Goal: Check status: Check status

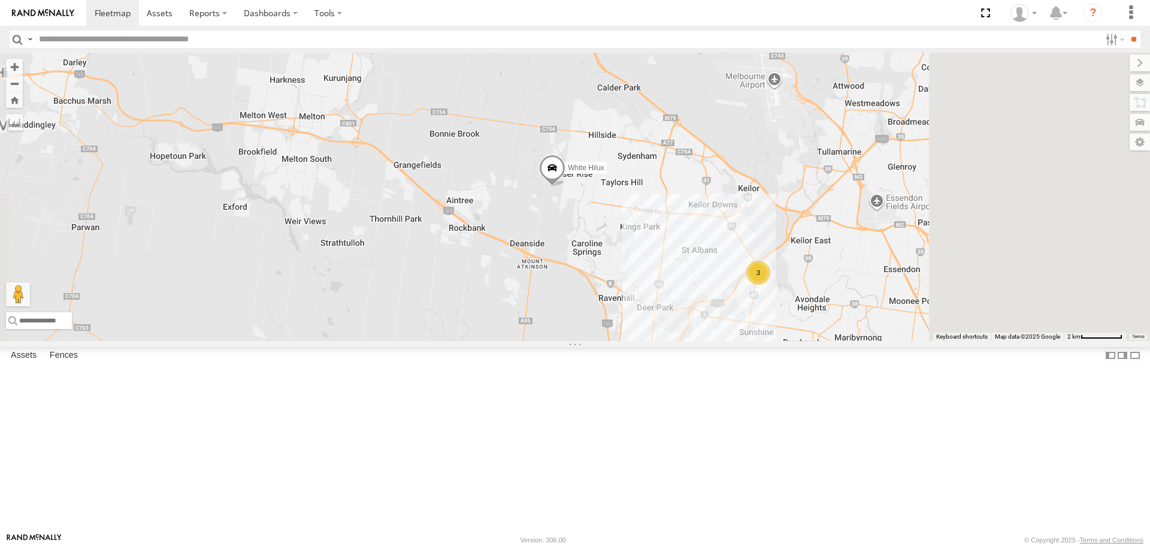
drag, startPoint x: 994, startPoint y: 311, endPoint x: 859, endPoint y: 280, distance: 137.9
click at [859, 280] on div "Cleaner Wagon #1 White Hilux 3" at bounding box center [575, 196] width 1150 height 287
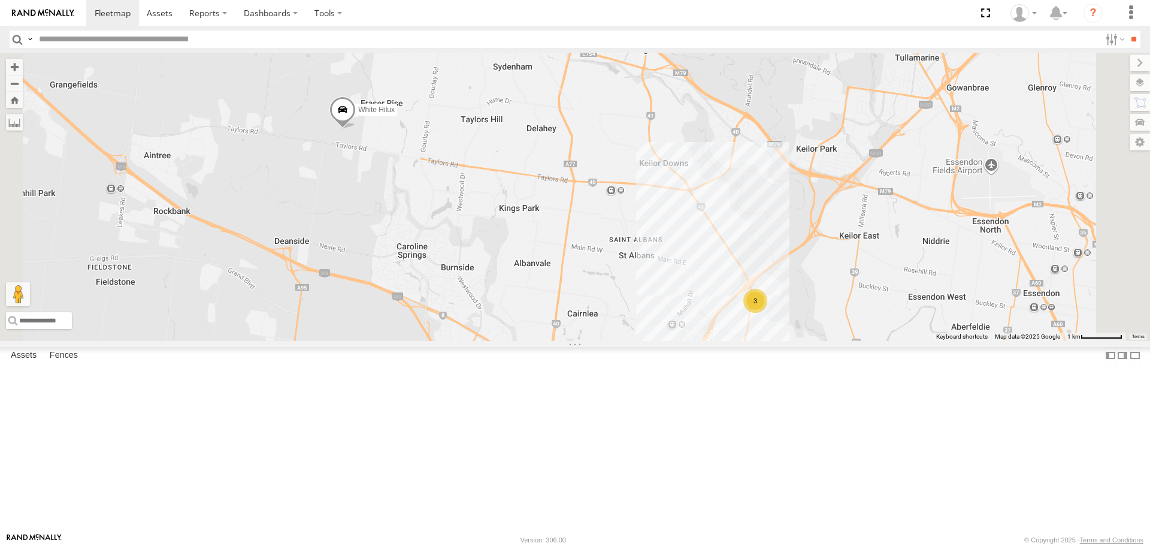
click at [356, 129] on span at bounding box center [342, 113] width 26 height 32
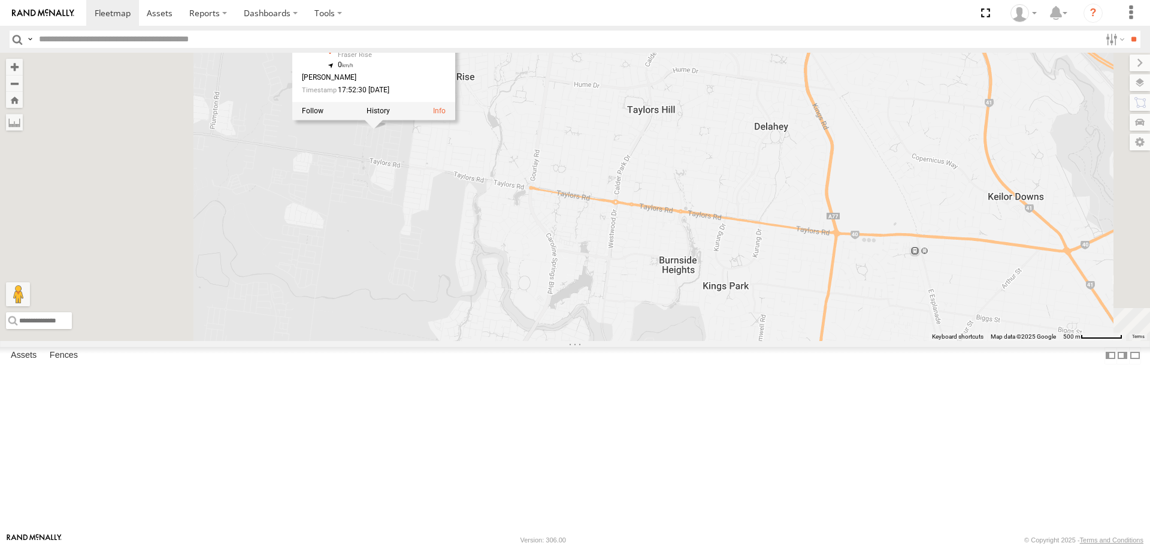
drag, startPoint x: 507, startPoint y: 249, endPoint x: 573, endPoint y: 298, distance: 81.7
click at [573, 298] on div "Cleaner Wagon #1 White Hilux White Hilux VU Electrical Spinifex [PERSON_NAME] R…" at bounding box center [575, 196] width 1150 height 287
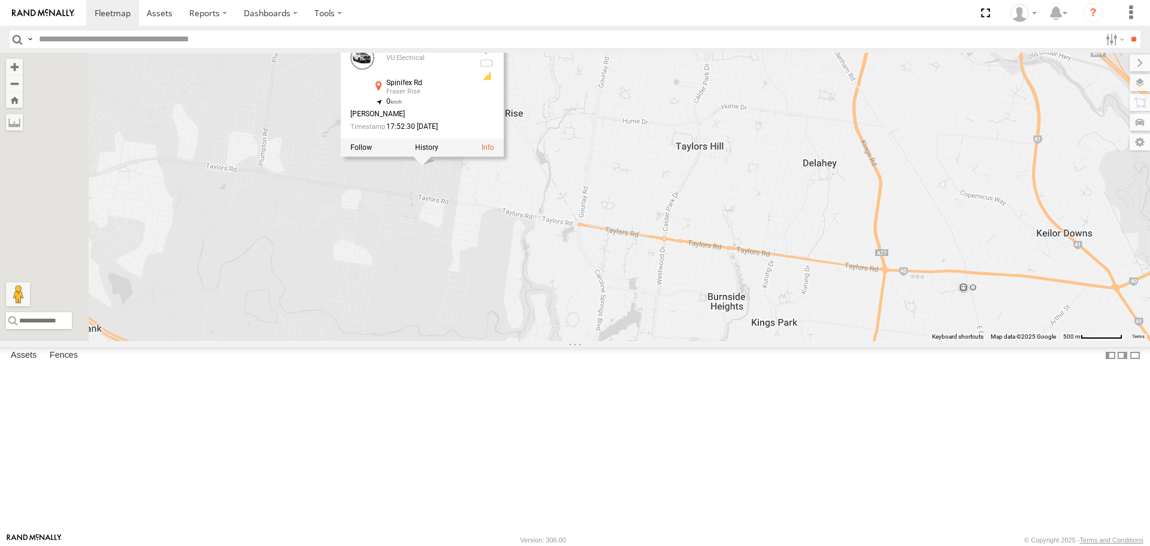
click at [572, 296] on div "Cleaner Wagon #1 White Hilux White Hilux VU Electrical Spinifex [PERSON_NAME] R…" at bounding box center [575, 196] width 1150 height 287
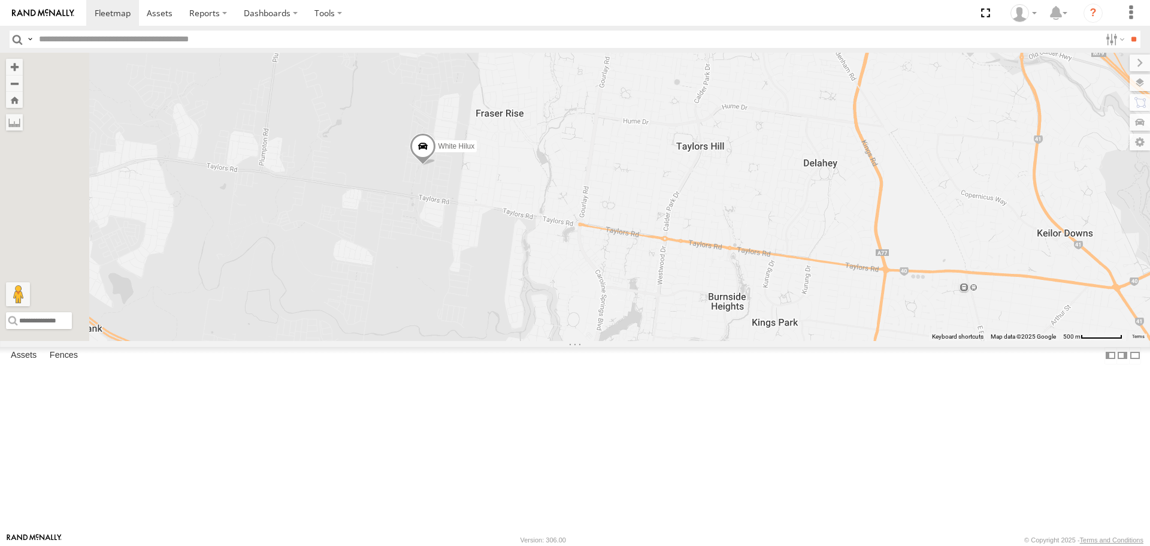
click at [436, 165] on span at bounding box center [423, 149] width 26 height 32
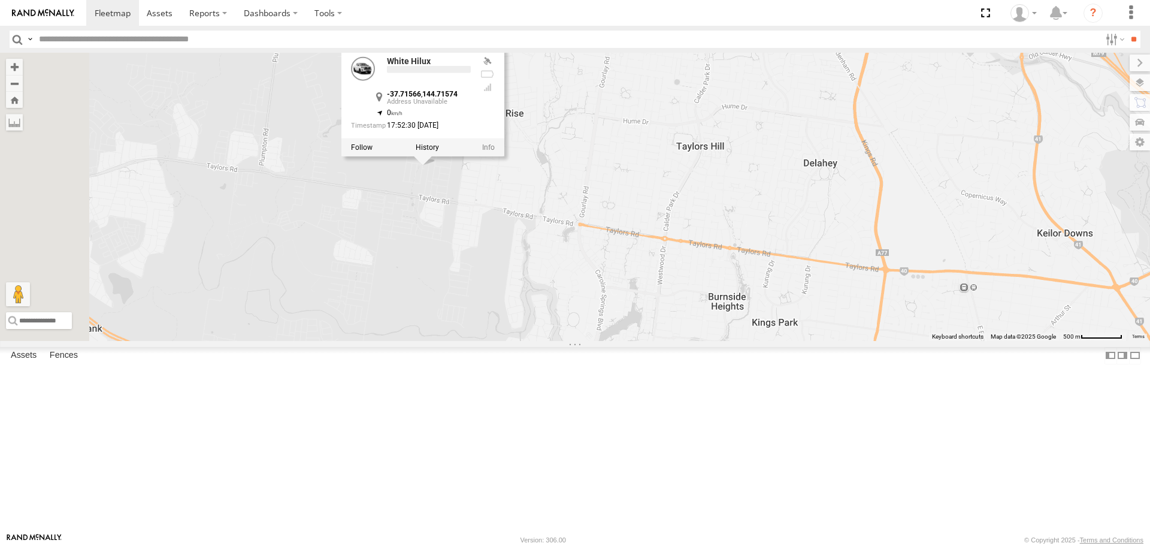
click at [585, 285] on div "Cleaner Wagon #1 White Hilux White Hilux -37.71566 , 144.71574 0 17:52:30 [DATE]" at bounding box center [575, 196] width 1150 height 287
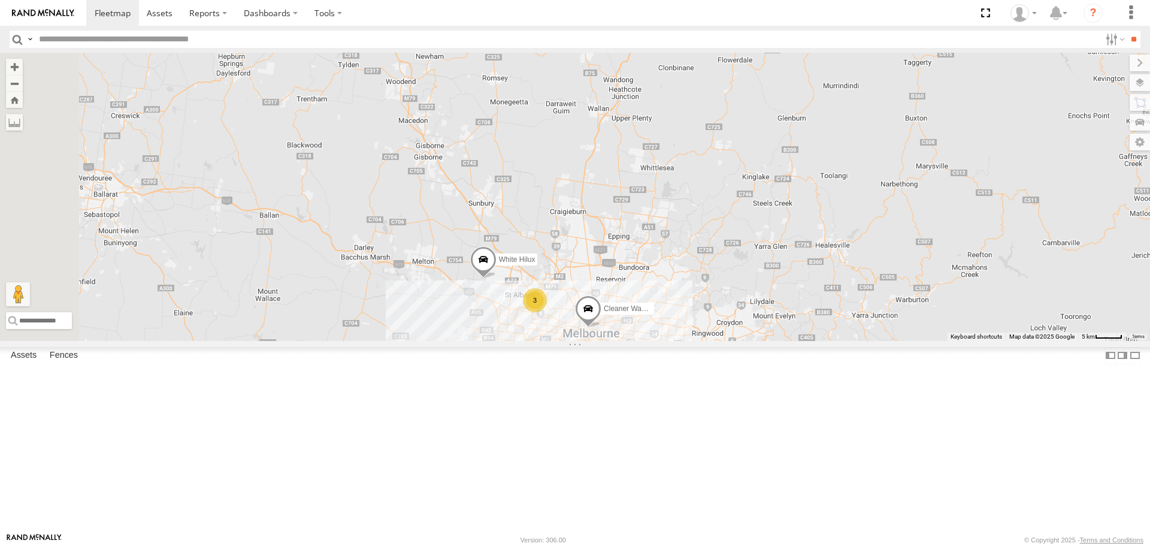
click at [496, 279] on span at bounding box center [483, 263] width 26 height 32
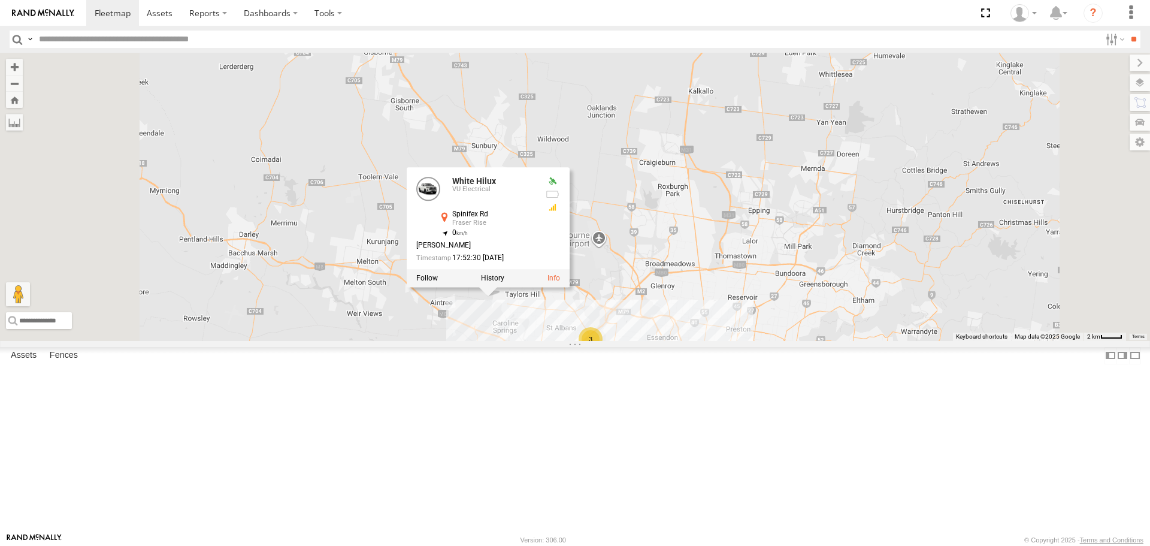
click at [621, 340] on div "Cleaner Wagon #1 White Hilux White Hilux VU Electrical Spinifex [PERSON_NAME] R…" at bounding box center [575, 196] width 1150 height 287
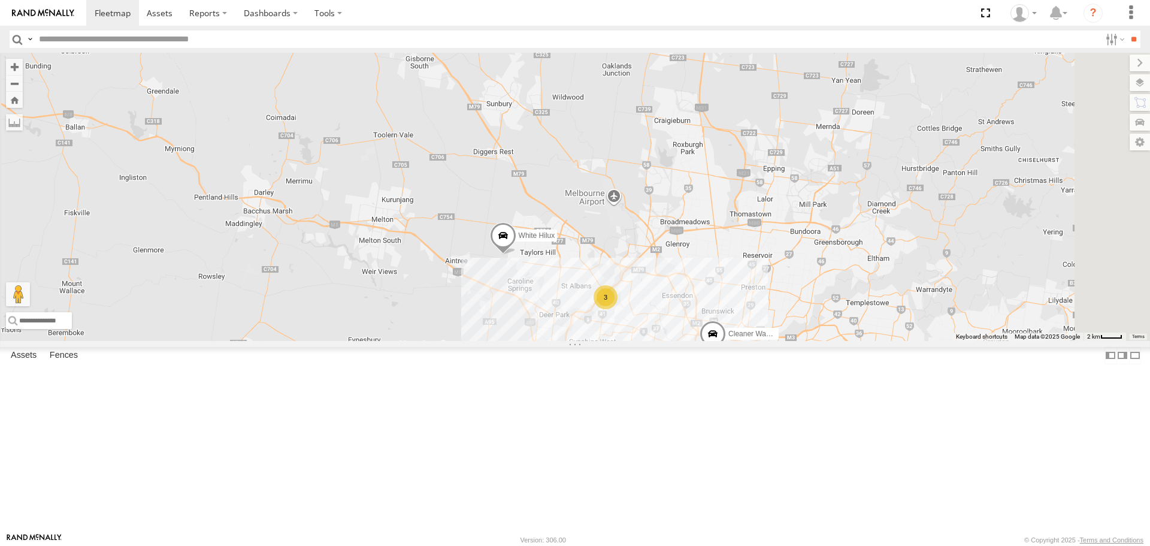
drag, startPoint x: 819, startPoint y: 387, endPoint x: 752, endPoint y: 371, distance: 68.4
click at [753, 340] on div "Cleaner Wagon #1 White Hilux 3" at bounding box center [575, 196] width 1150 height 287
